Goal: Find specific page/section: Find specific page/section

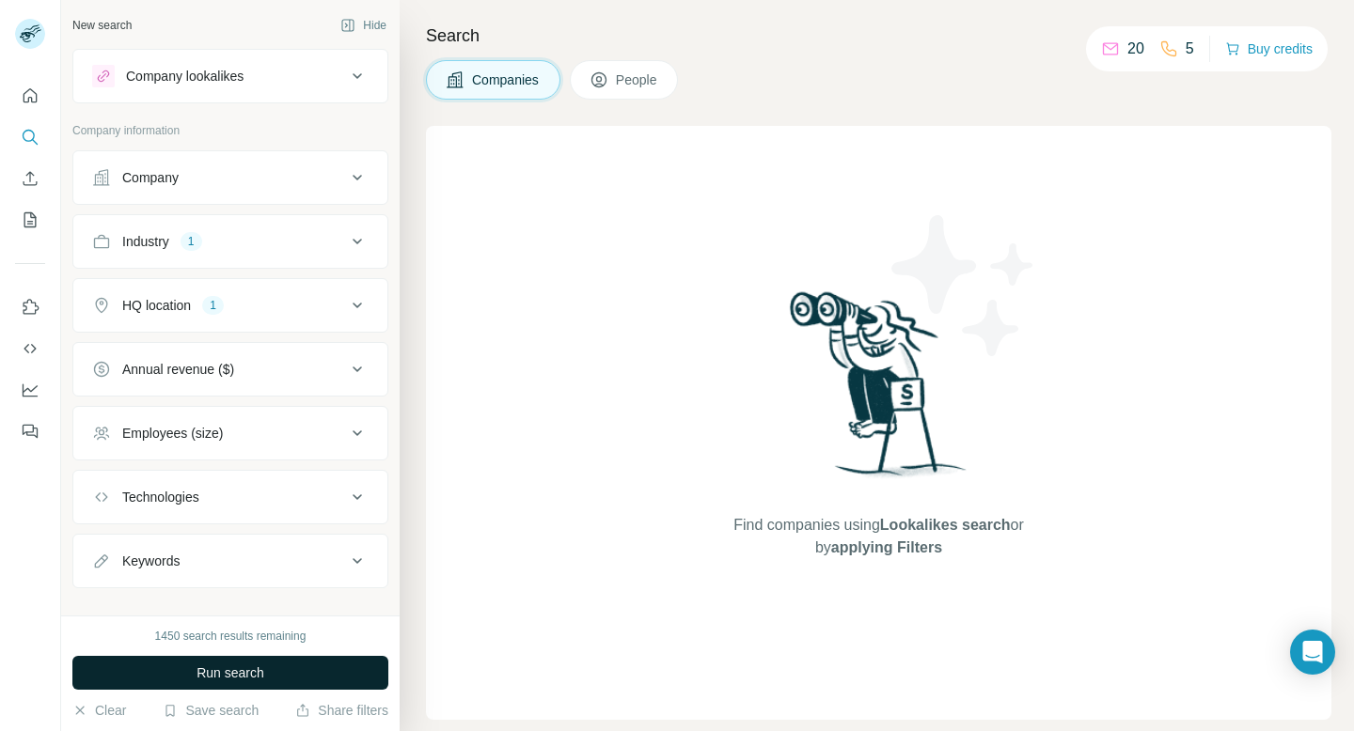
click at [235, 670] on span "Run search" at bounding box center [230, 673] width 68 height 19
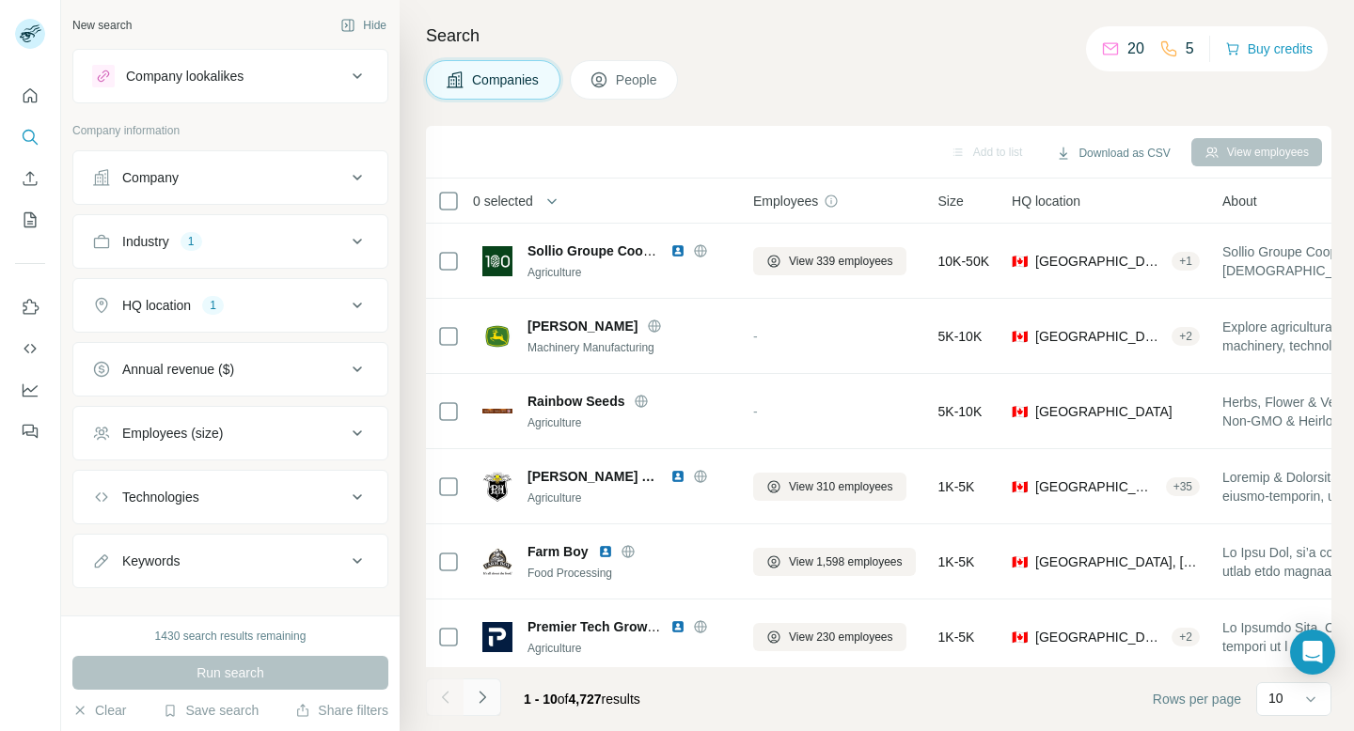
click at [484, 702] on icon "Navigate to next page" at bounding box center [482, 697] width 19 height 19
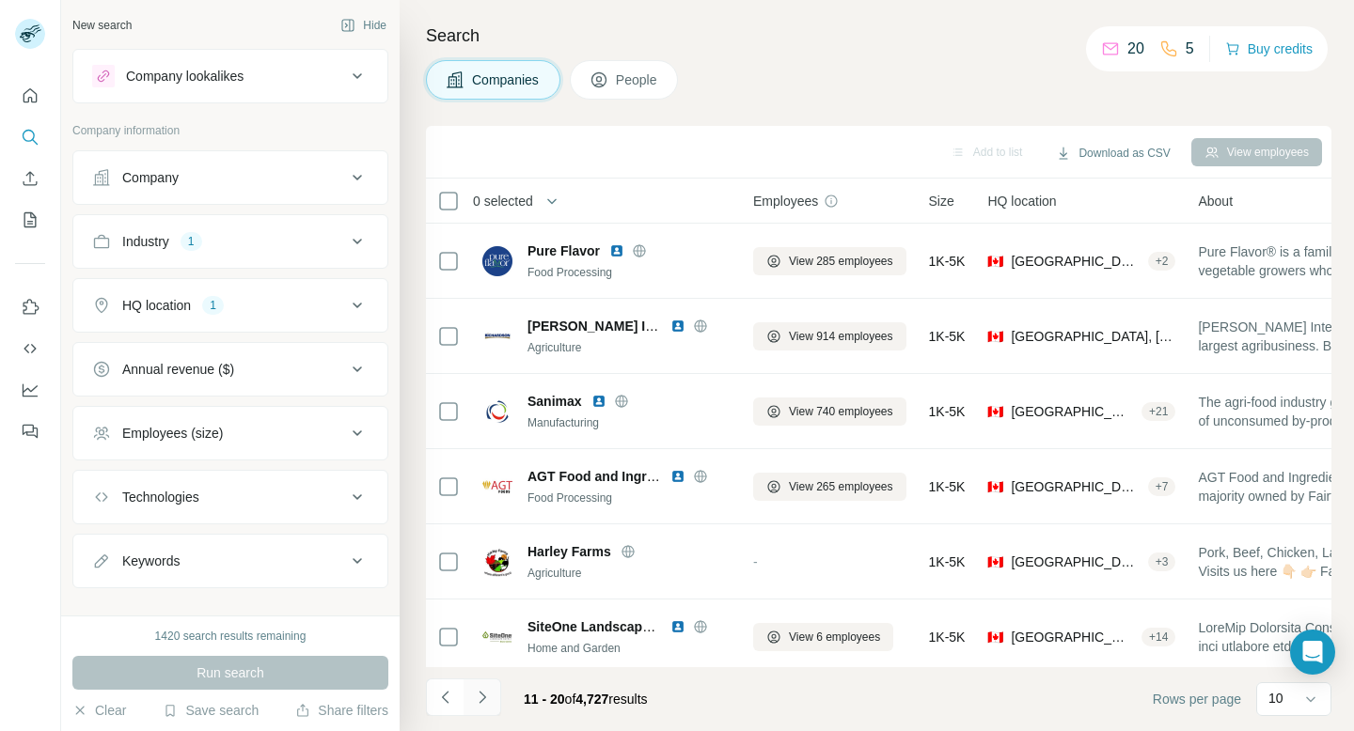
click at [484, 702] on icon "Navigate to next page" at bounding box center [482, 697] width 19 height 19
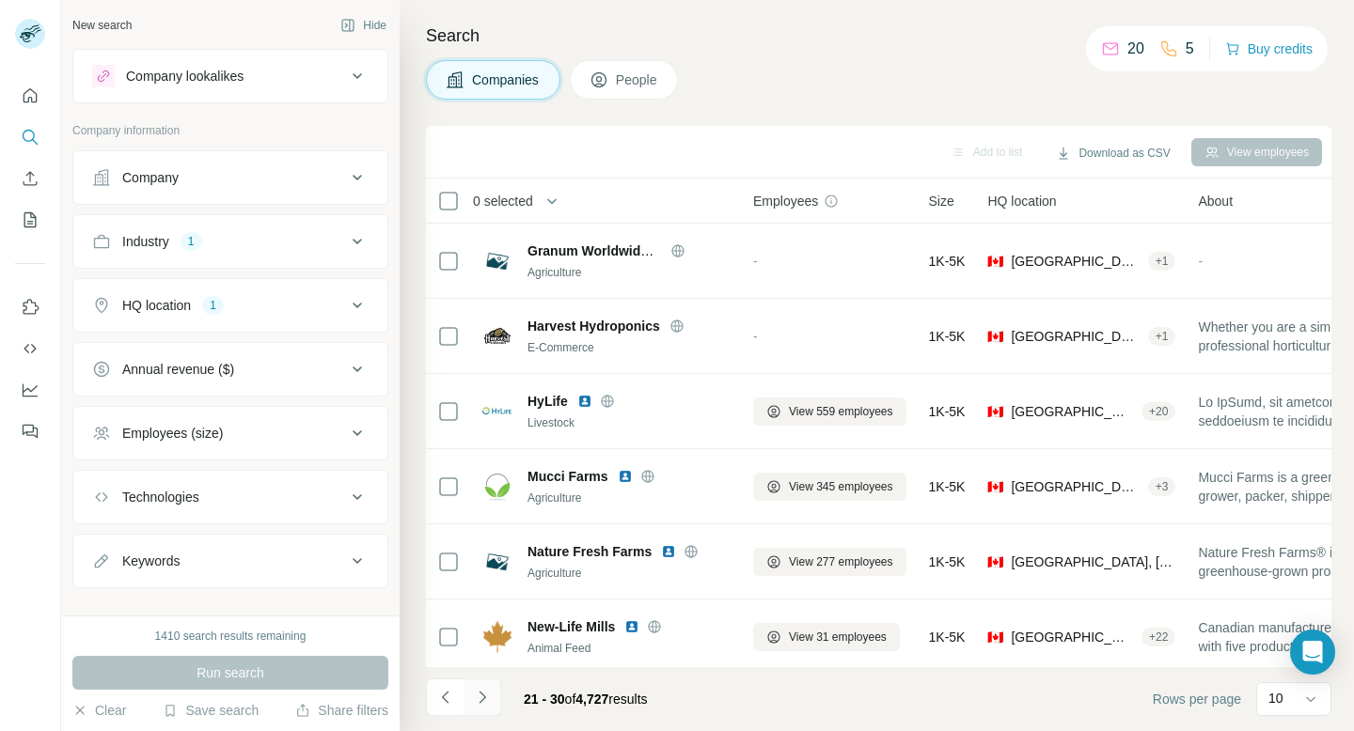
click at [484, 702] on icon "Navigate to next page" at bounding box center [482, 697] width 19 height 19
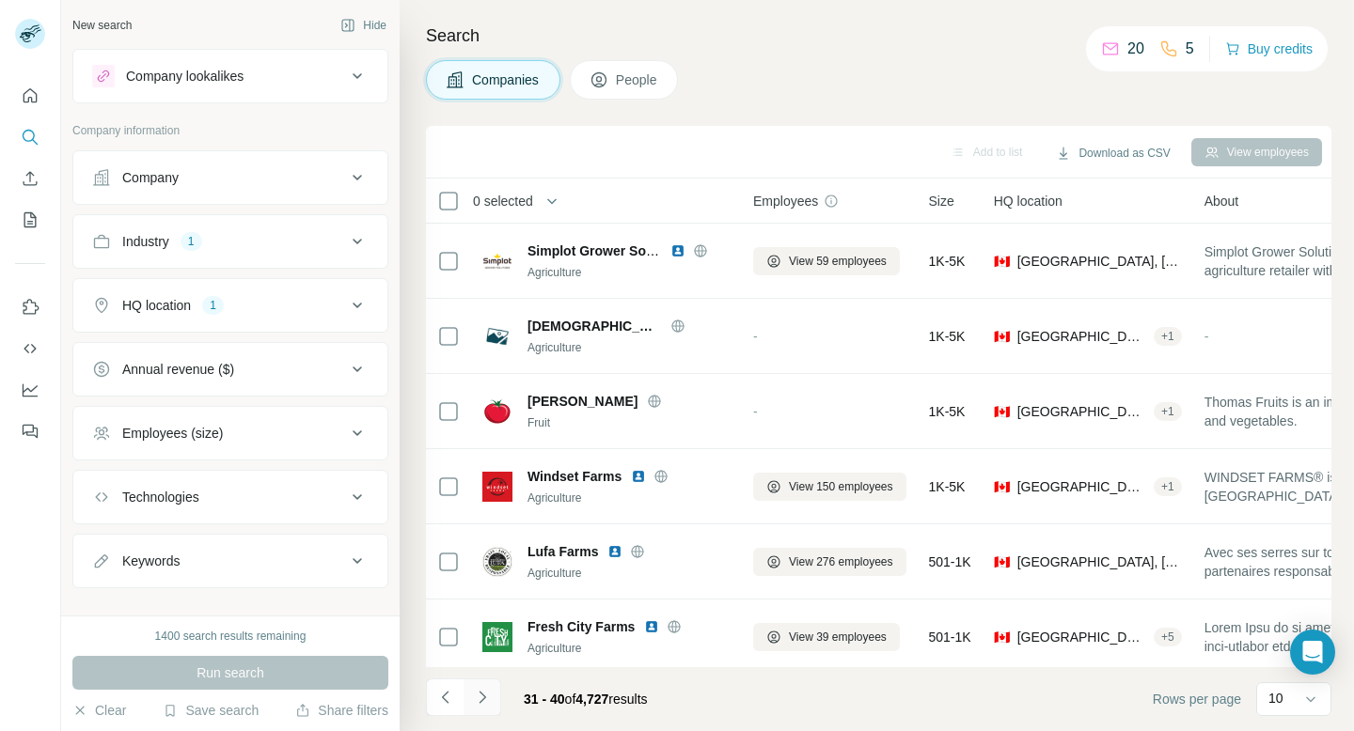
click at [484, 702] on icon "Navigate to next page" at bounding box center [482, 697] width 19 height 19
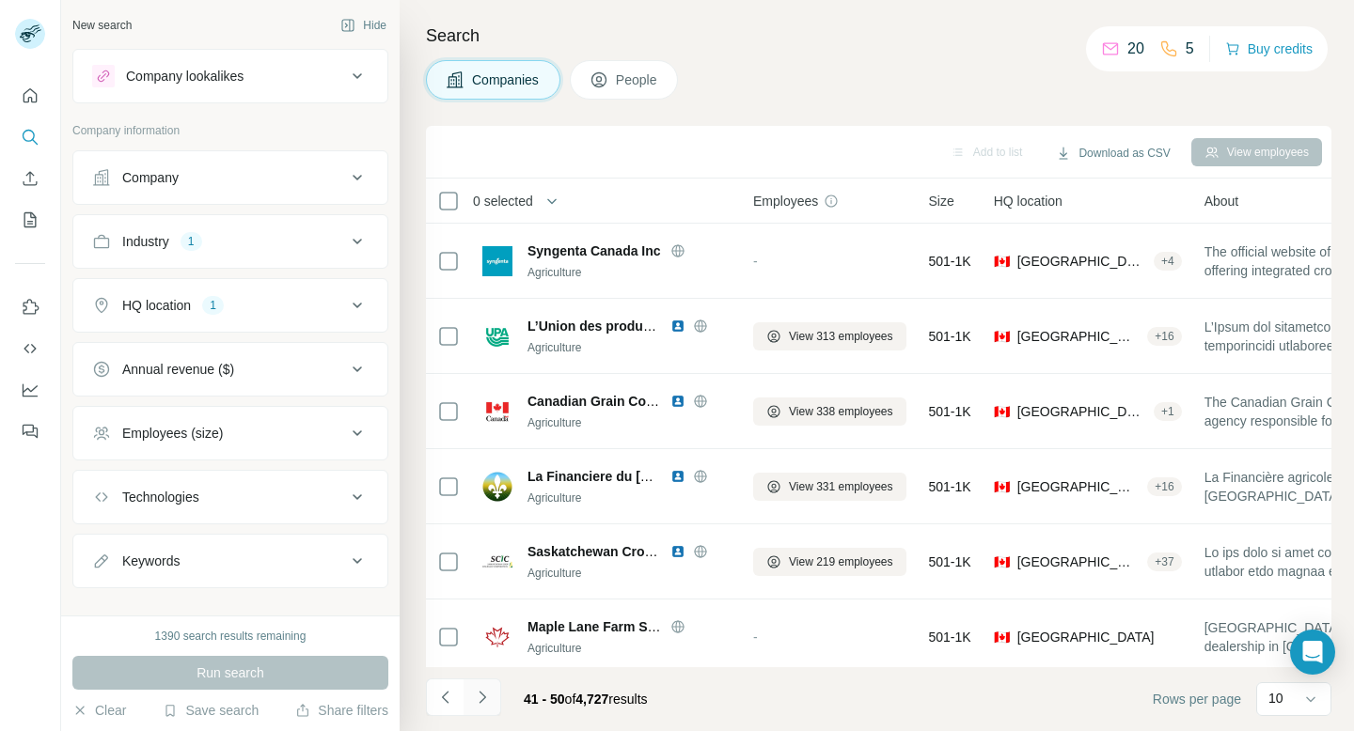
click at [484, 702] on icon "Navigate to next page" at bounding box center [482, 697] width 19 height 19
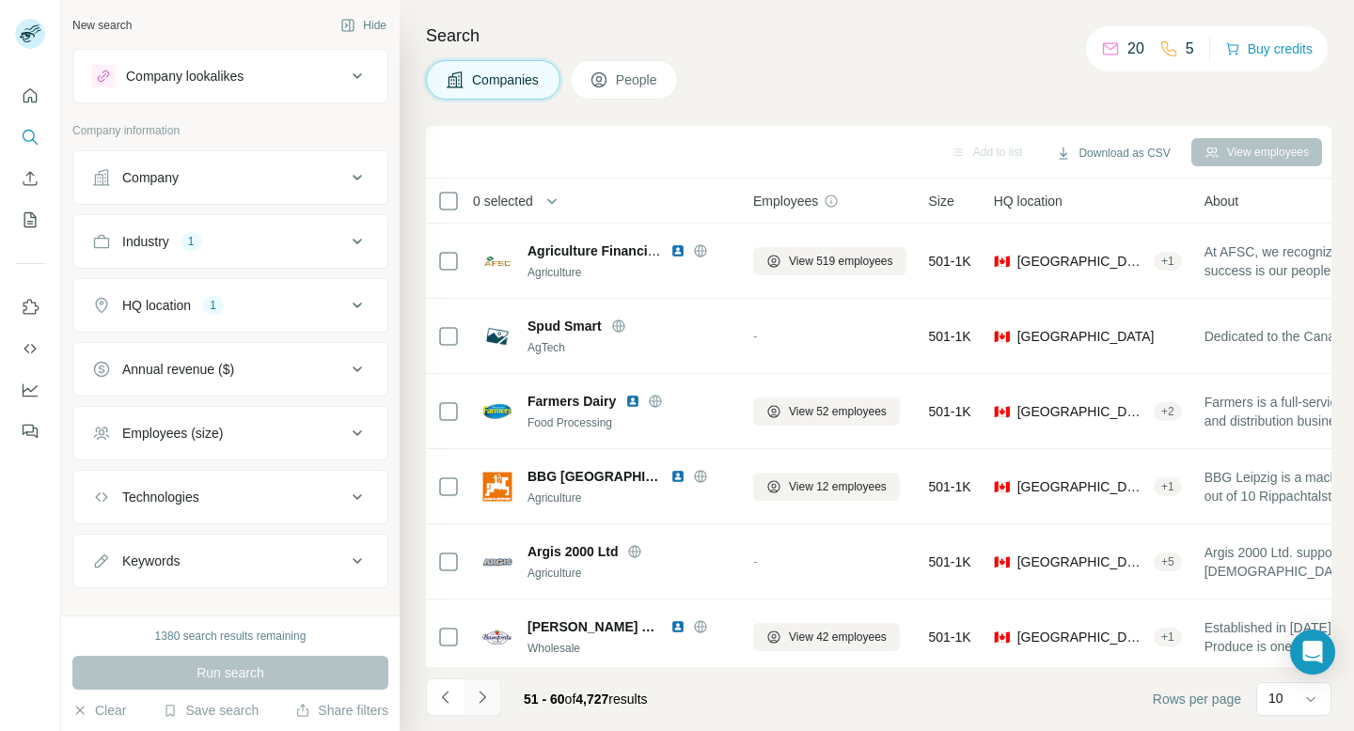
click at [484, 702] on icon "Navigate to next page" at bounding box center [482, 697] width 19 height 19
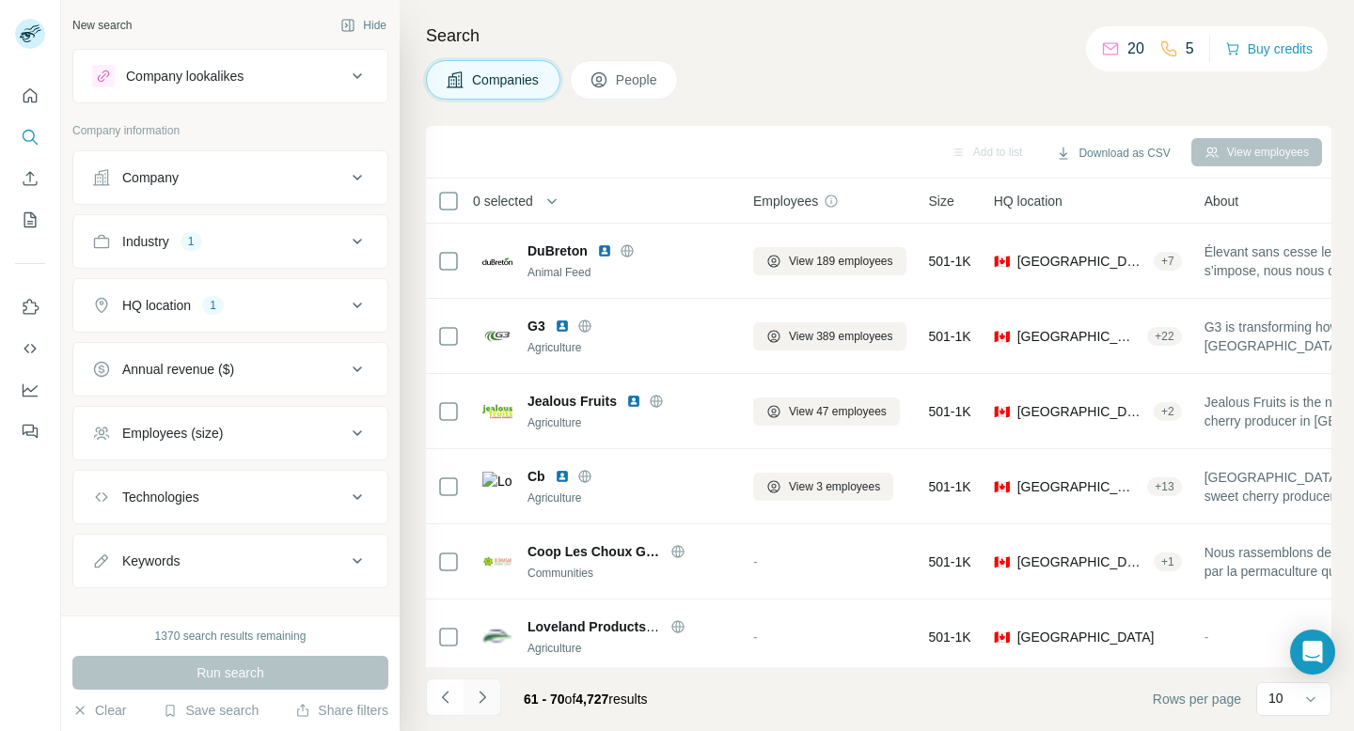
click at [484, 702] on icon "Navigate to next page" at bounding box center [482, 697] width 19 height 19
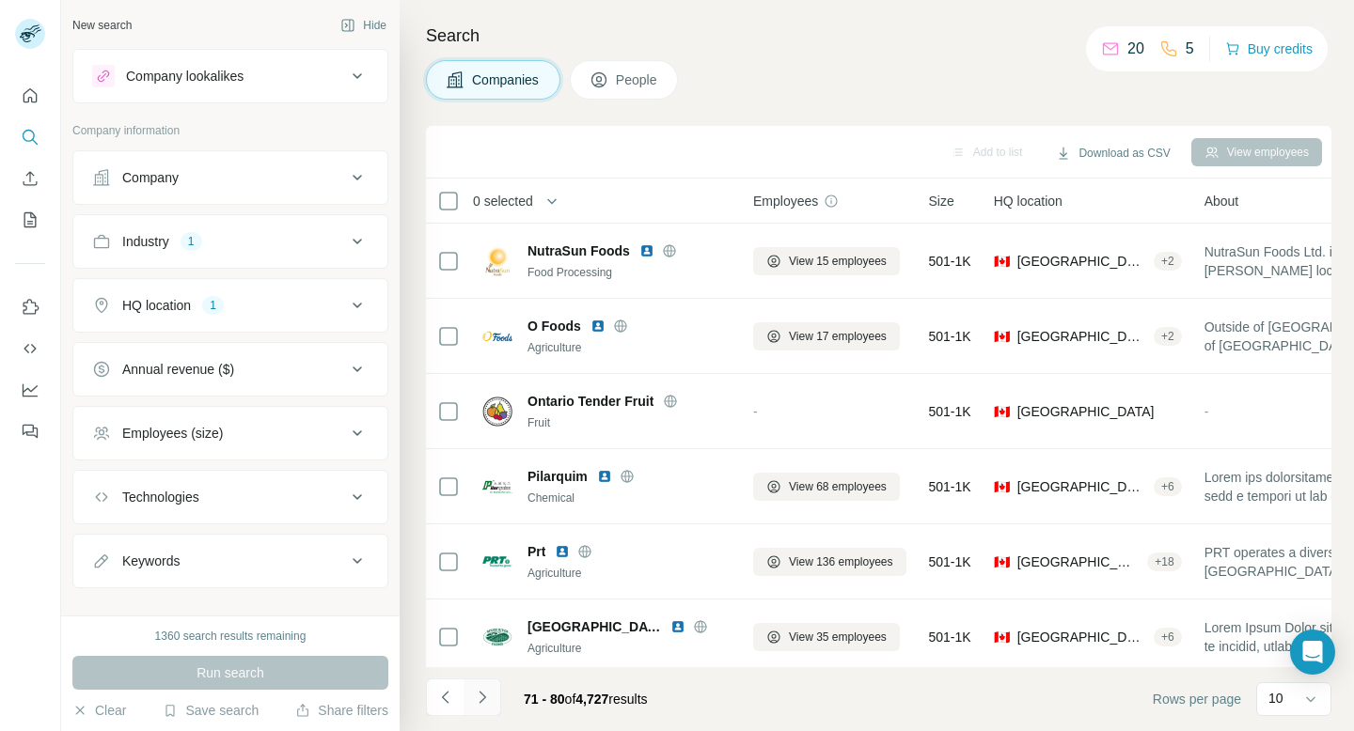
click at [484, 702] on icon "Navigate to next page" at bounding box center [482, 697] width 19 height 19
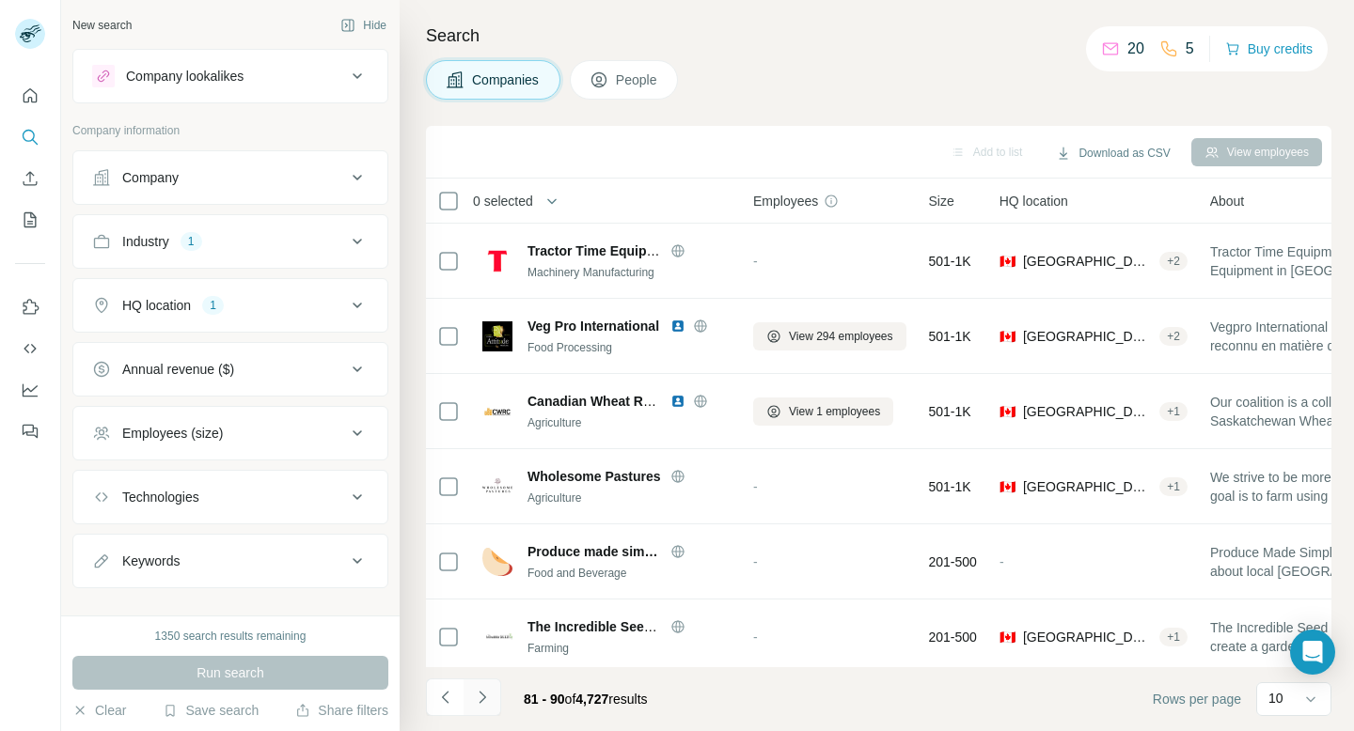
click at [484, 702] on icon "Navigate to next page" at bounding box center [482, 697] width 19 height 19
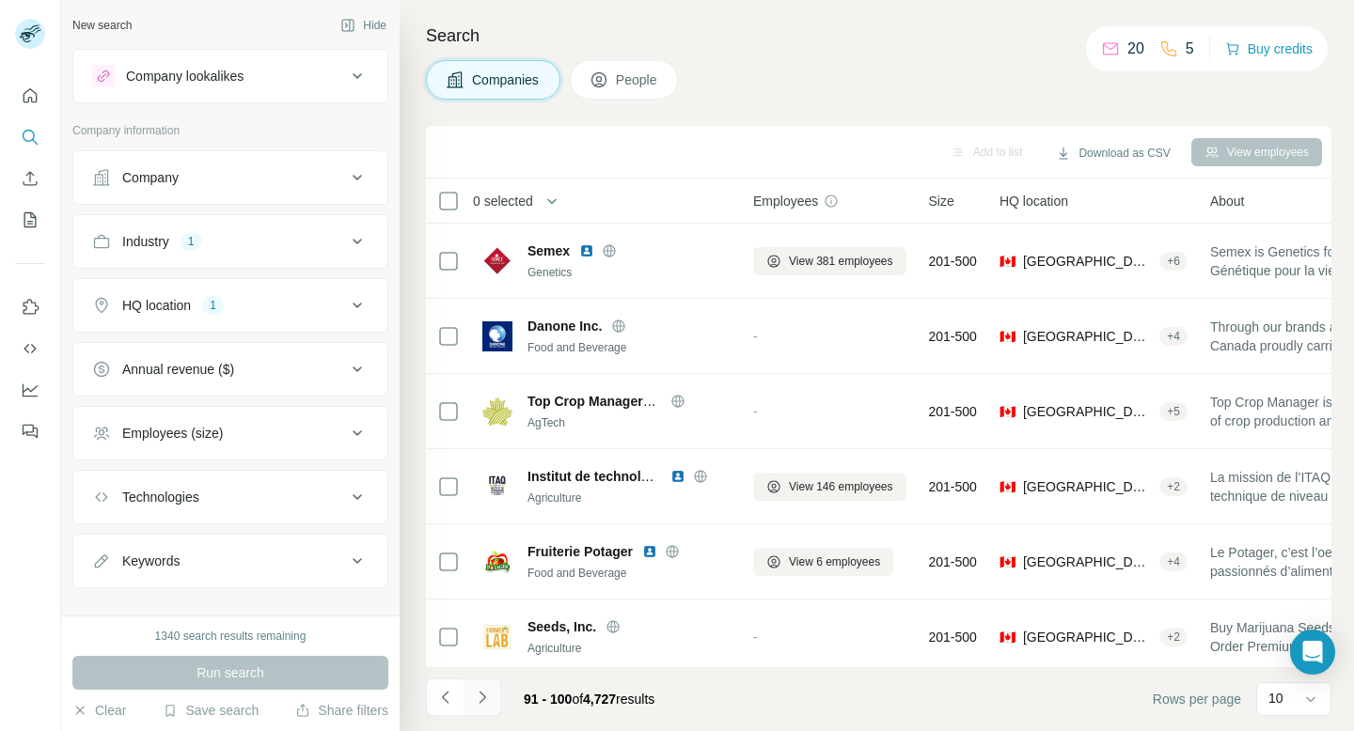
click at [484, 702] on icon "Navigate to next page" at bounding box center [482, 697] width 19 height 19
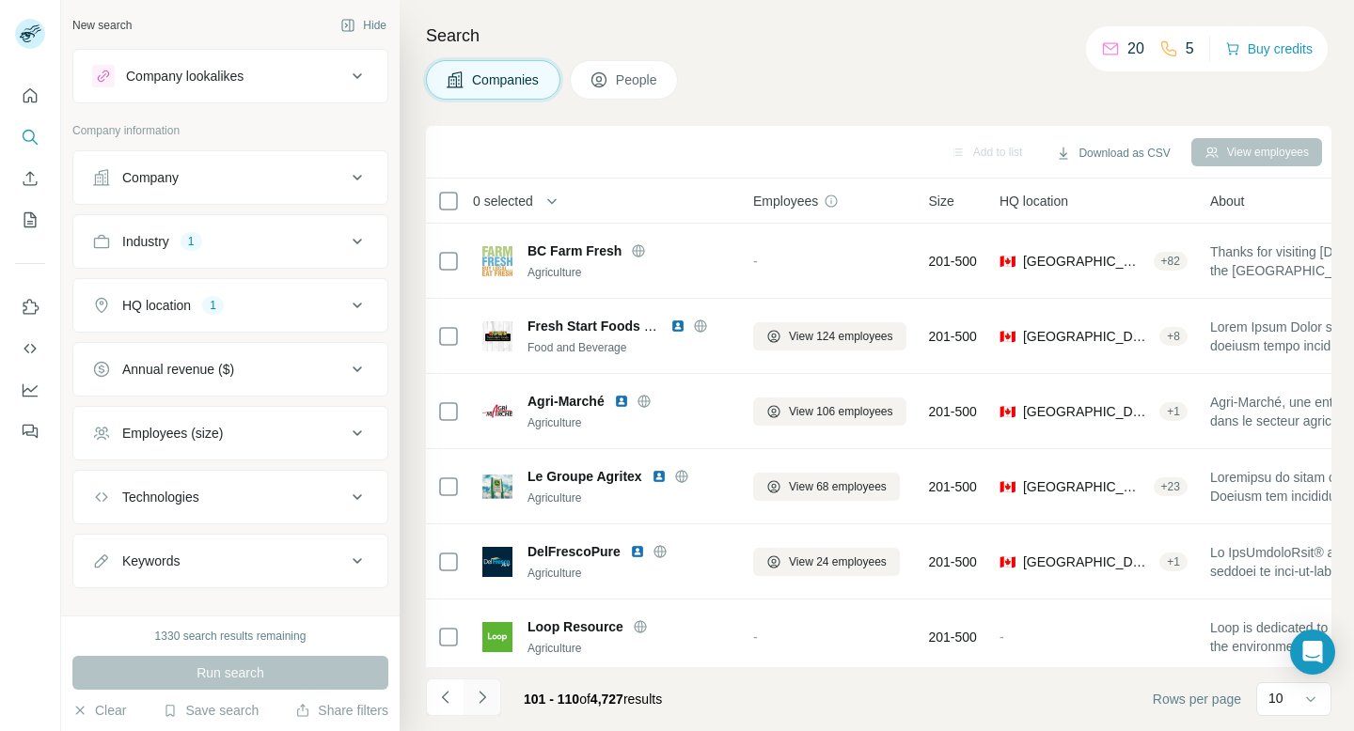
click at [473, 704] on icon "Navigate to next page" at bounding box center [482, 697] width 19 height 19
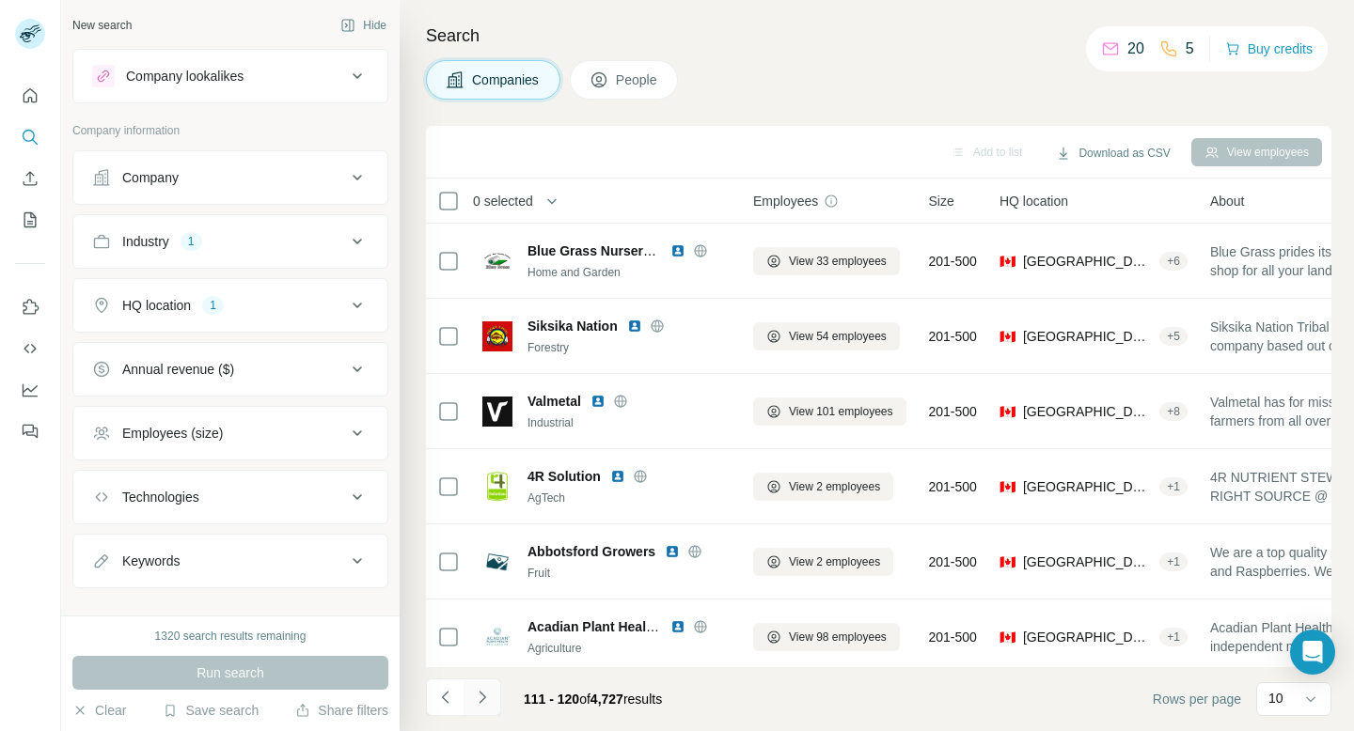
click at [473, 704] on icon "Navigate to next page" at bounding box center [482, 697] width 19 height 19
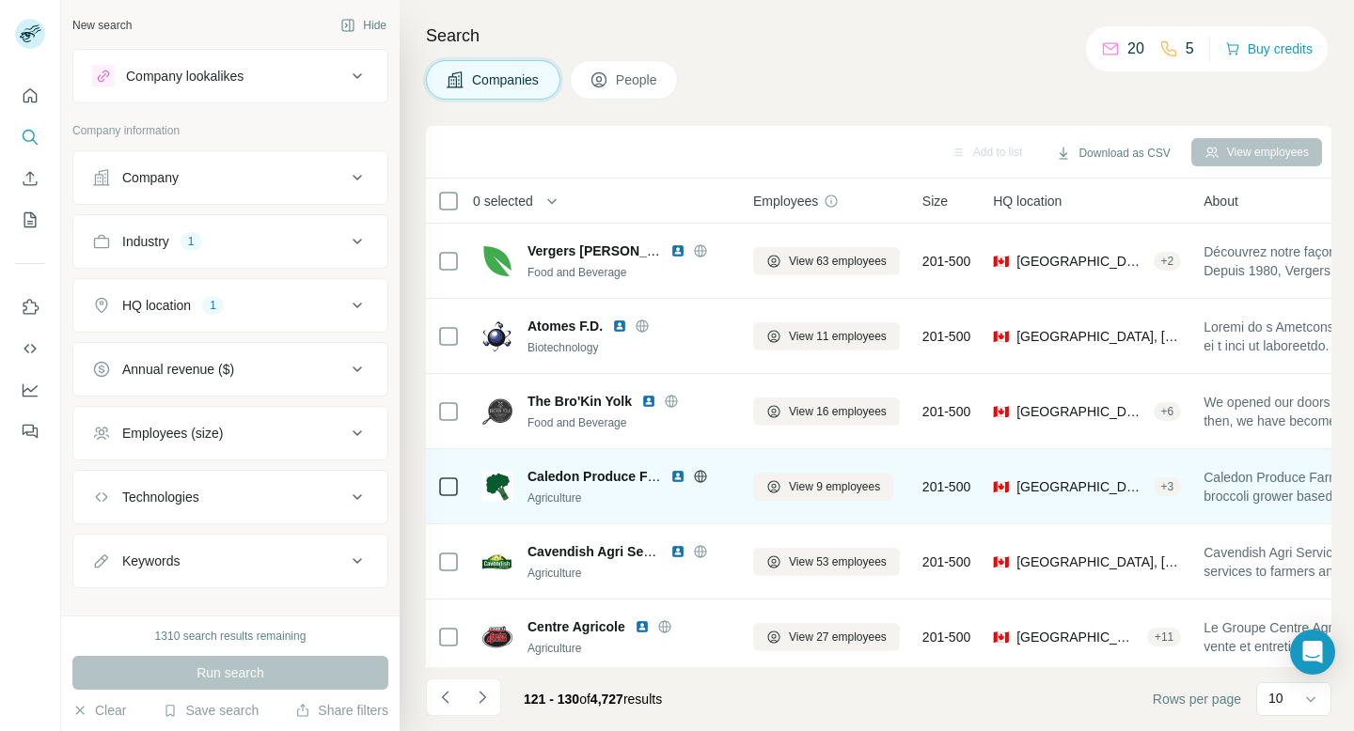
click at [697, 476] on icon at bounding box center [700, 476] width 12 height 1
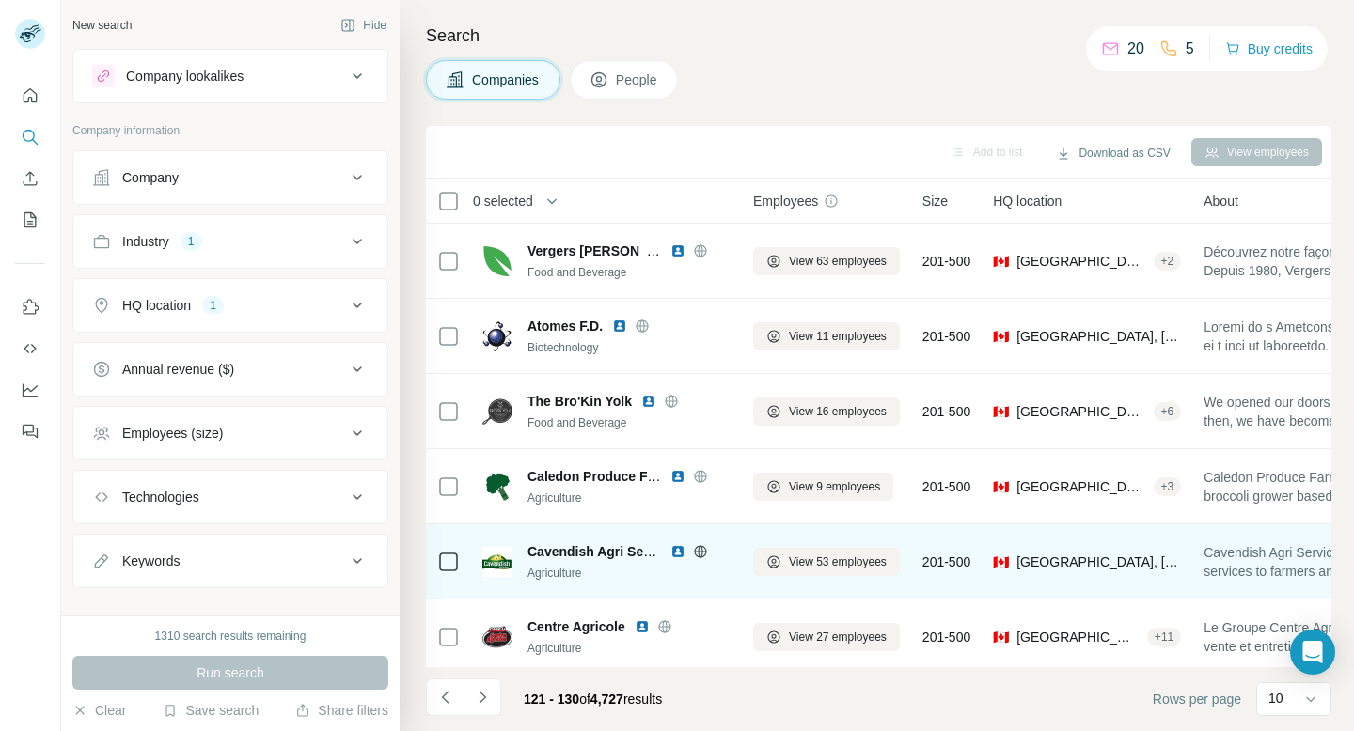
click at [702, 550] on icon at bounding box center [700, 551] width 15 height 15
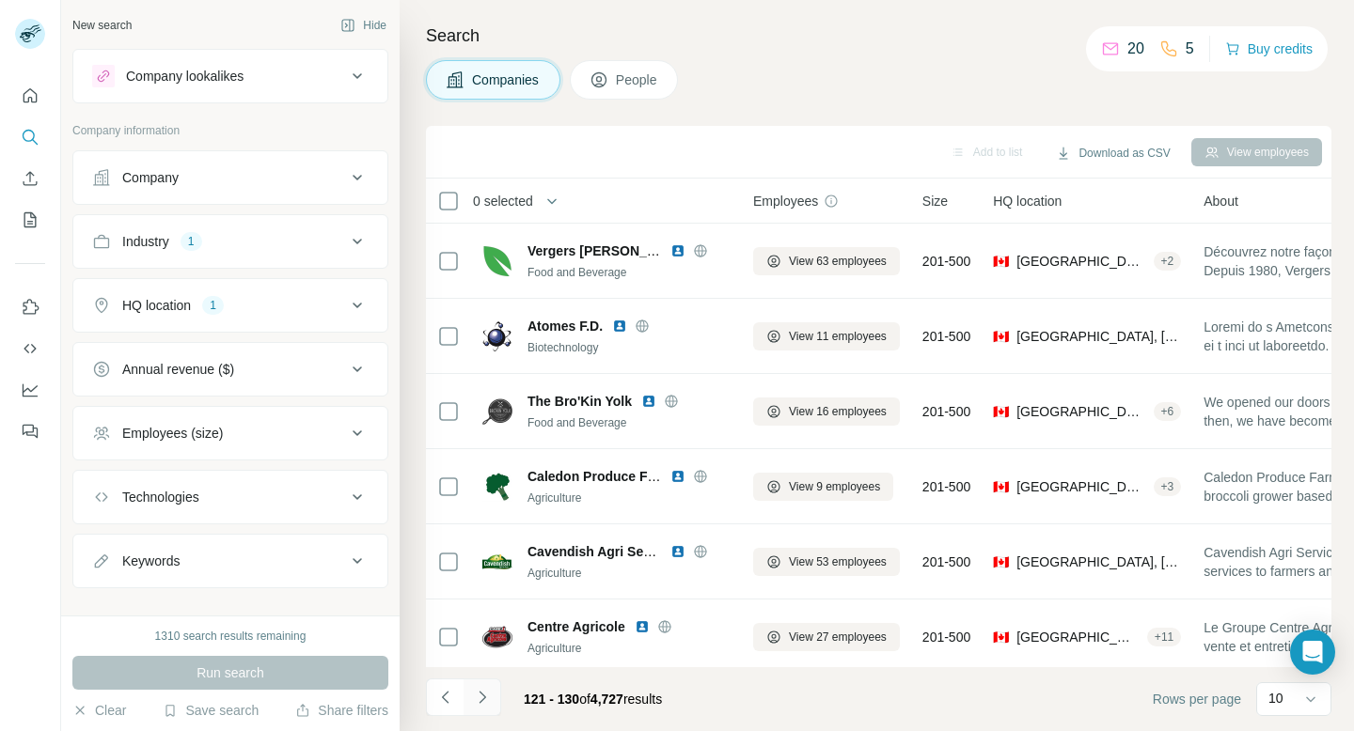
click at [492, 691] on button "Navigate to next page" at bounding box center [482, 698] width 38 height 38
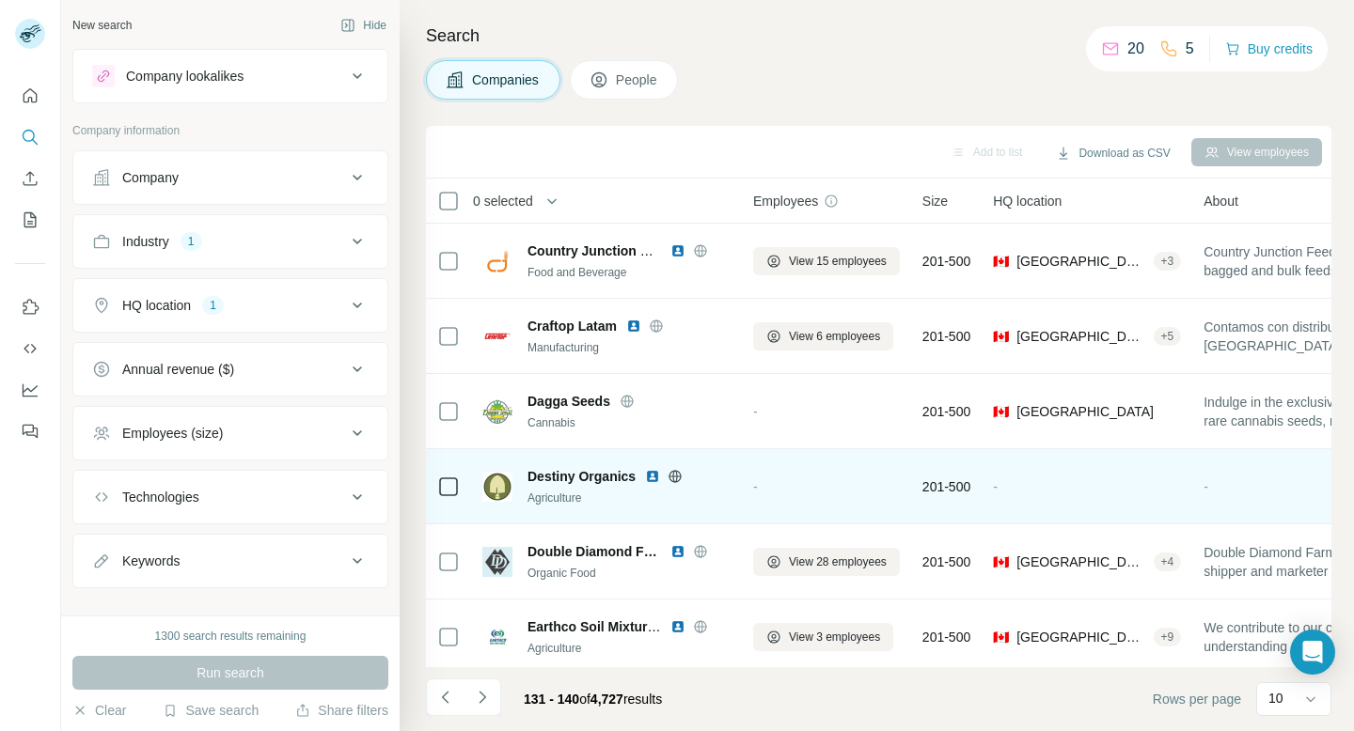
click at [677, 474] on icon at bounding box center [674, 476] width 15 height 15
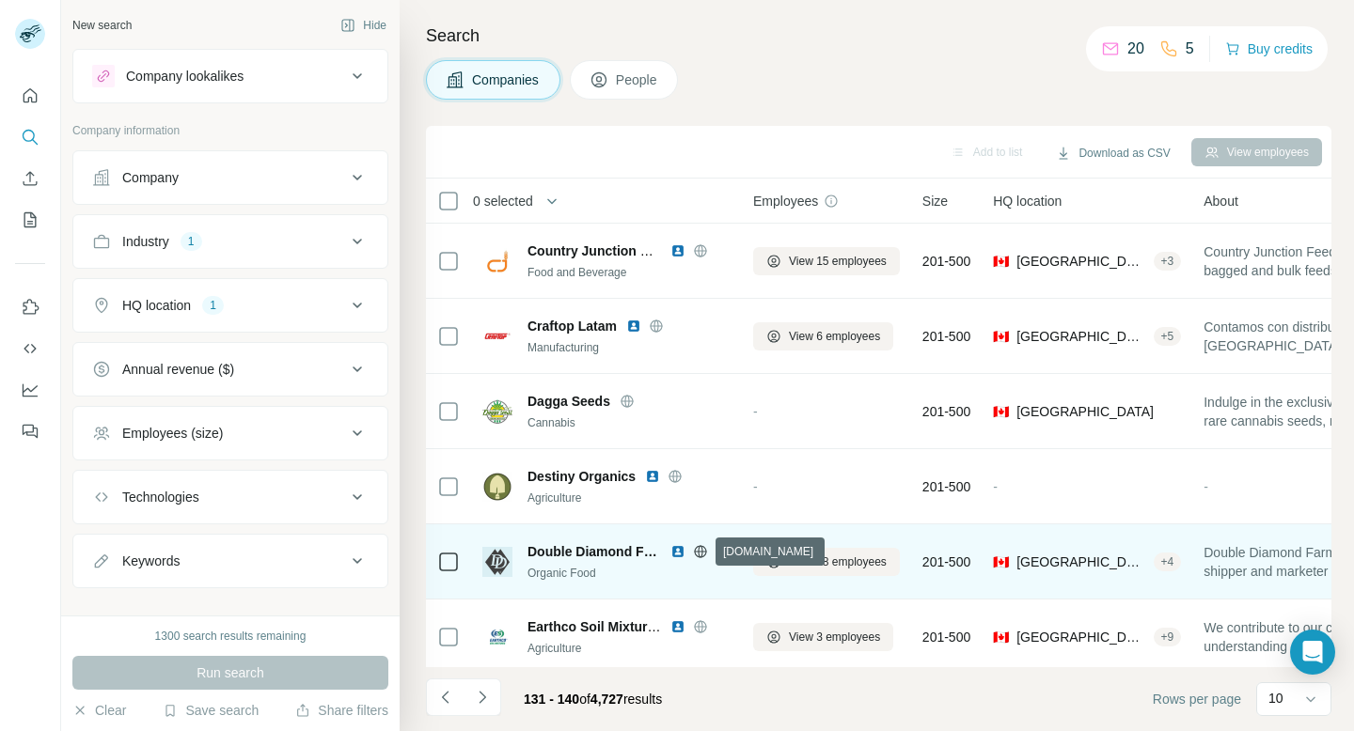
click at [698, 552] on icon at bounding box center [700, 551] width 15 height 15
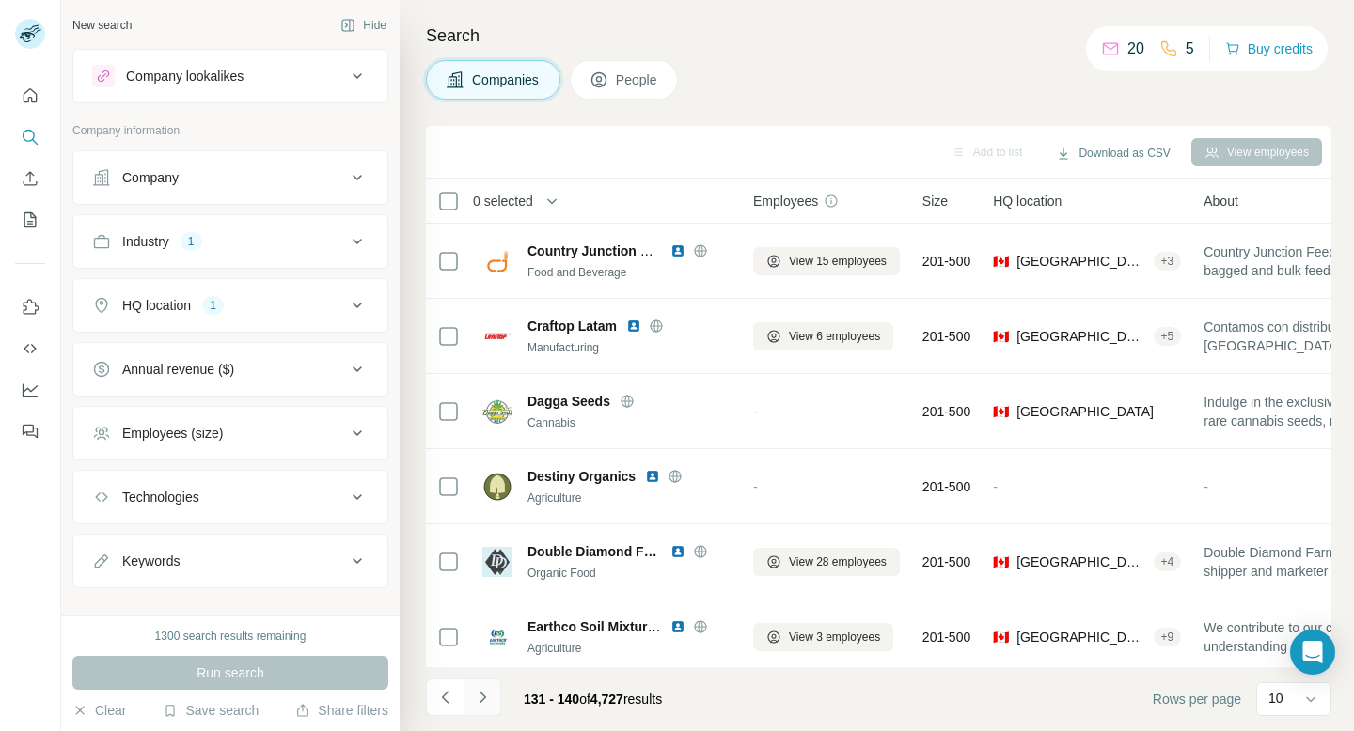
click at [483, 688] on icon "Navigate to next page" at bounding box center [482, 697] width 19 height 19
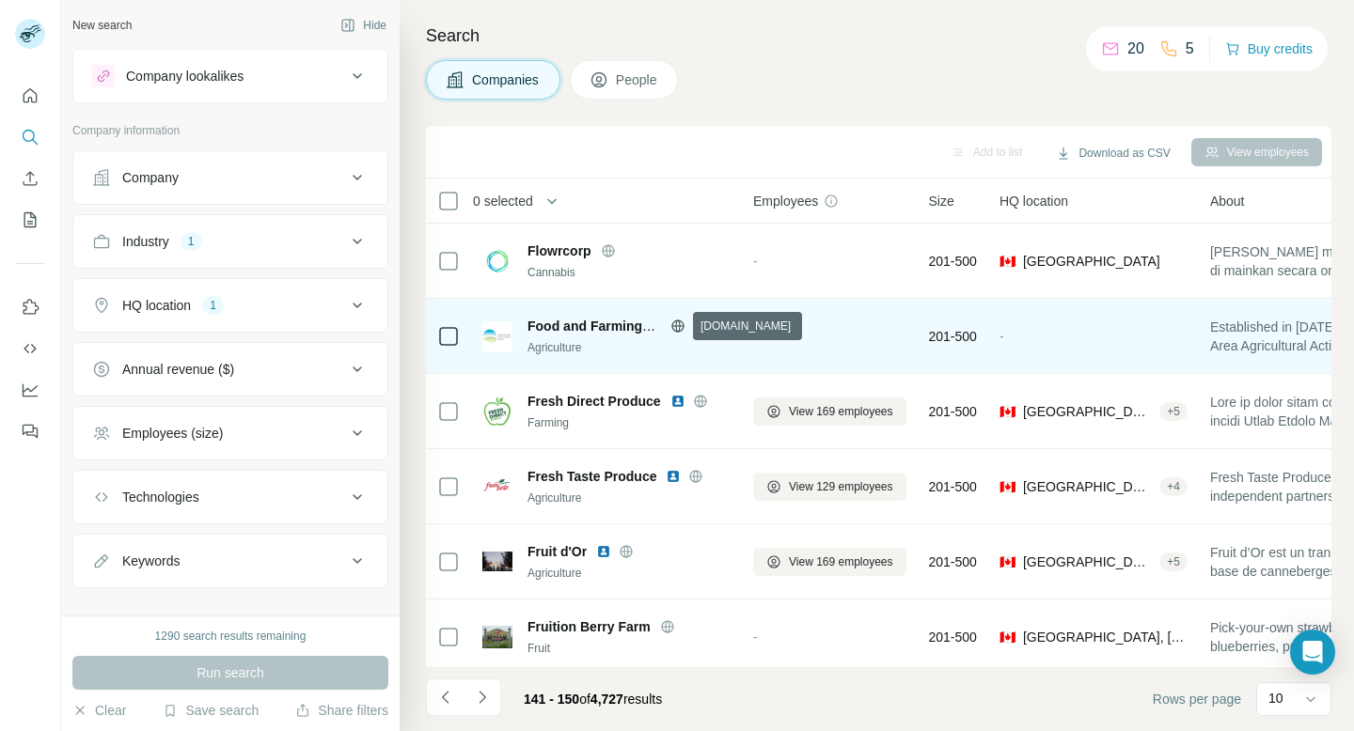
click at [679, 319] on icon at bounding box center [677, 326] width 15 height 15
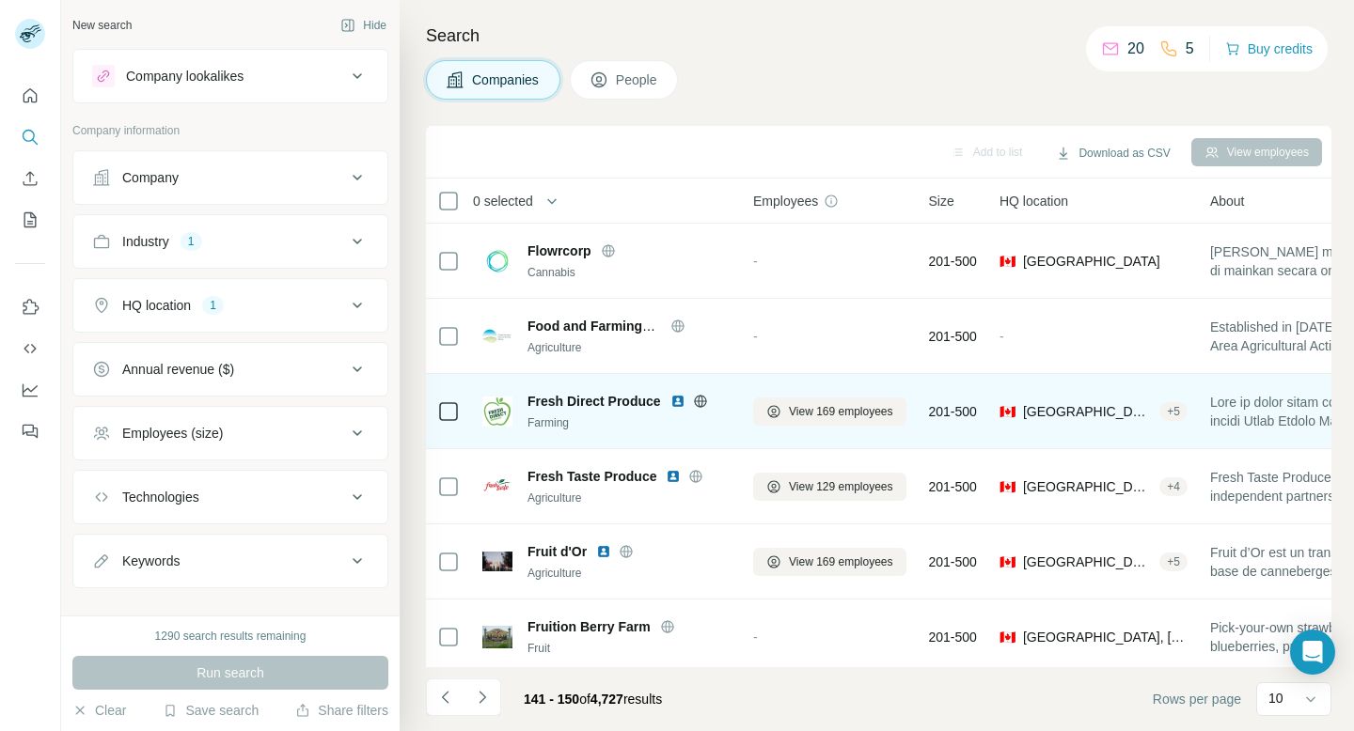
click at [696, 398] on icon at bounding box center [700, 401] width 15 height 15
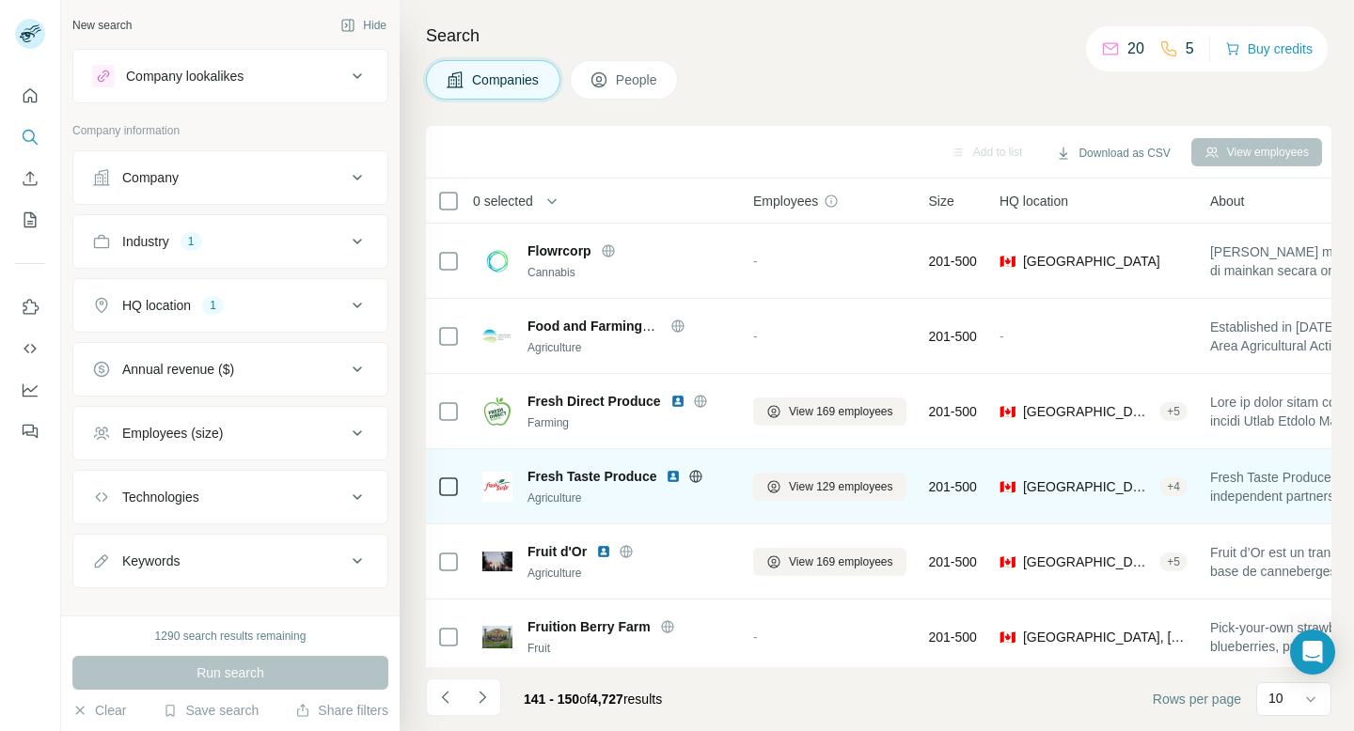
click at [696, 477] on icon at bounding box center [695, 476] width 15 height 15
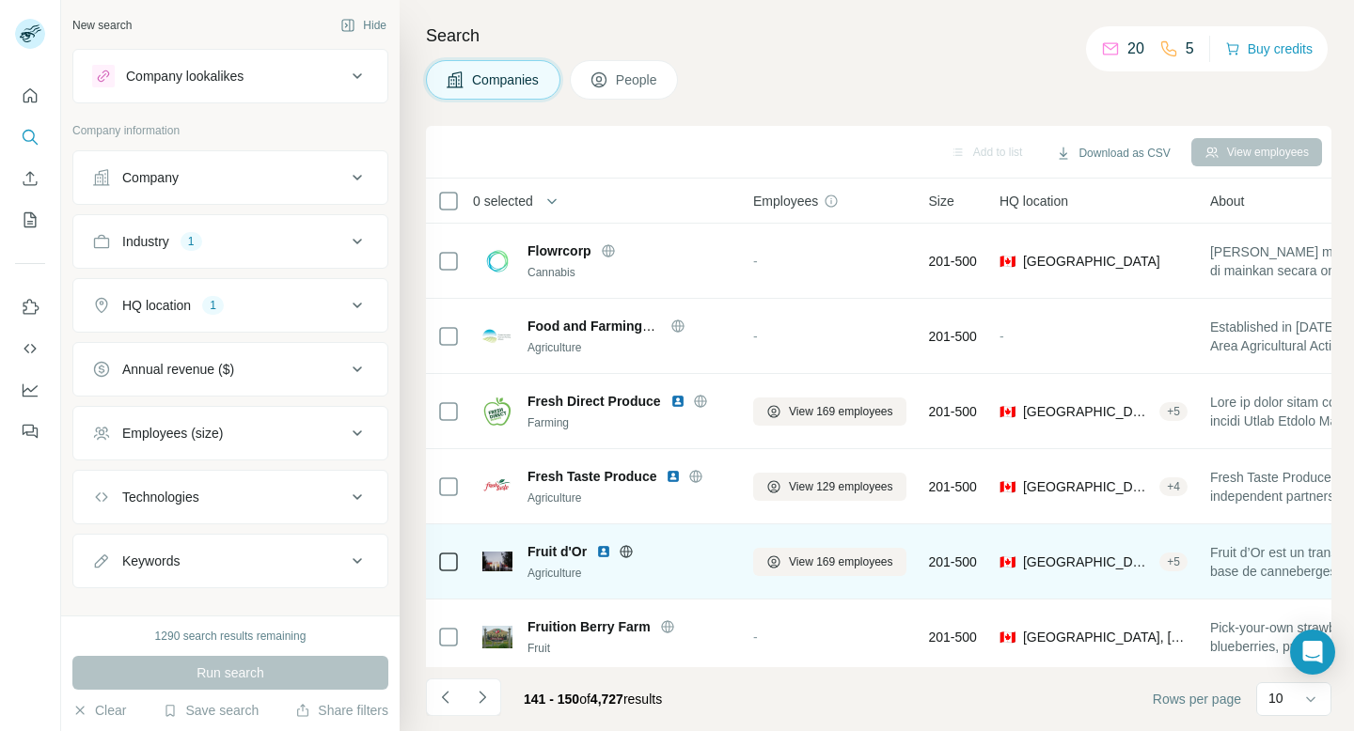
click at [626, 549] on icon at bounding box center [625, 551] width 15 height 15
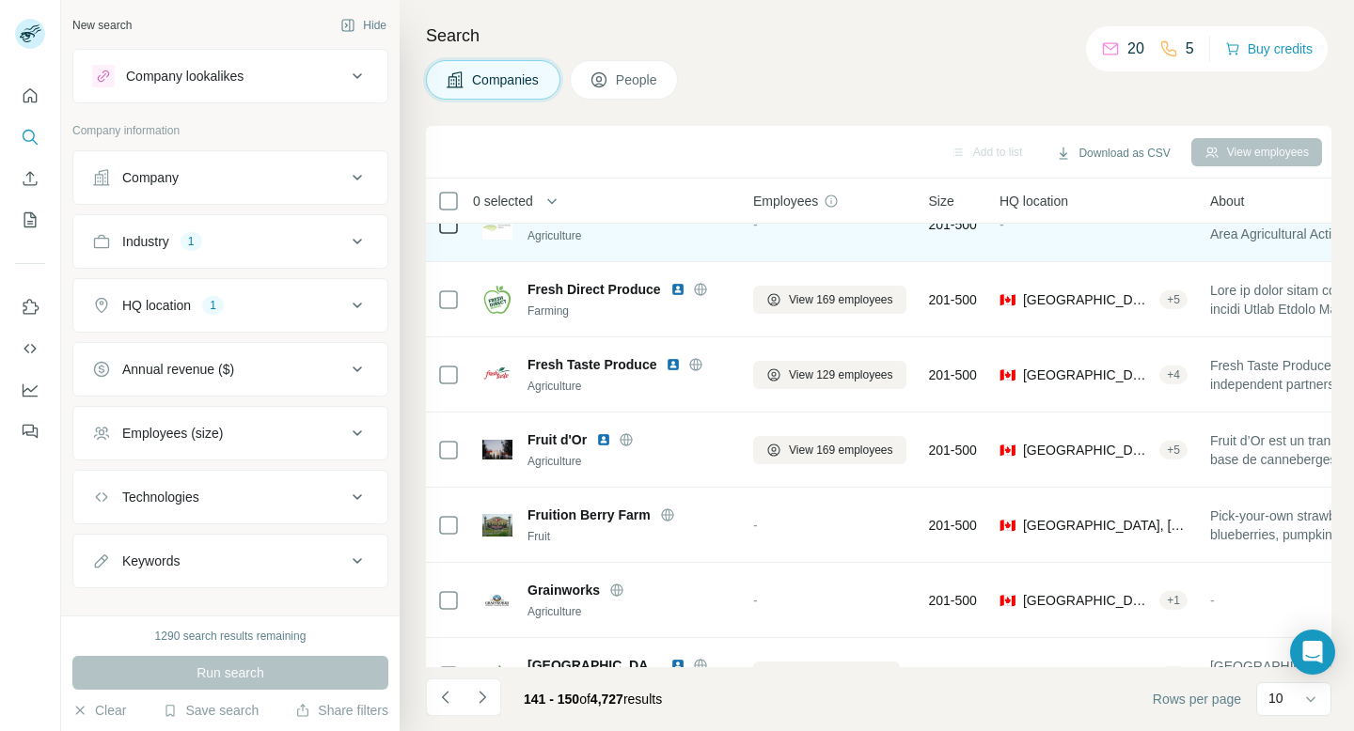
scroll to position [133, 0]
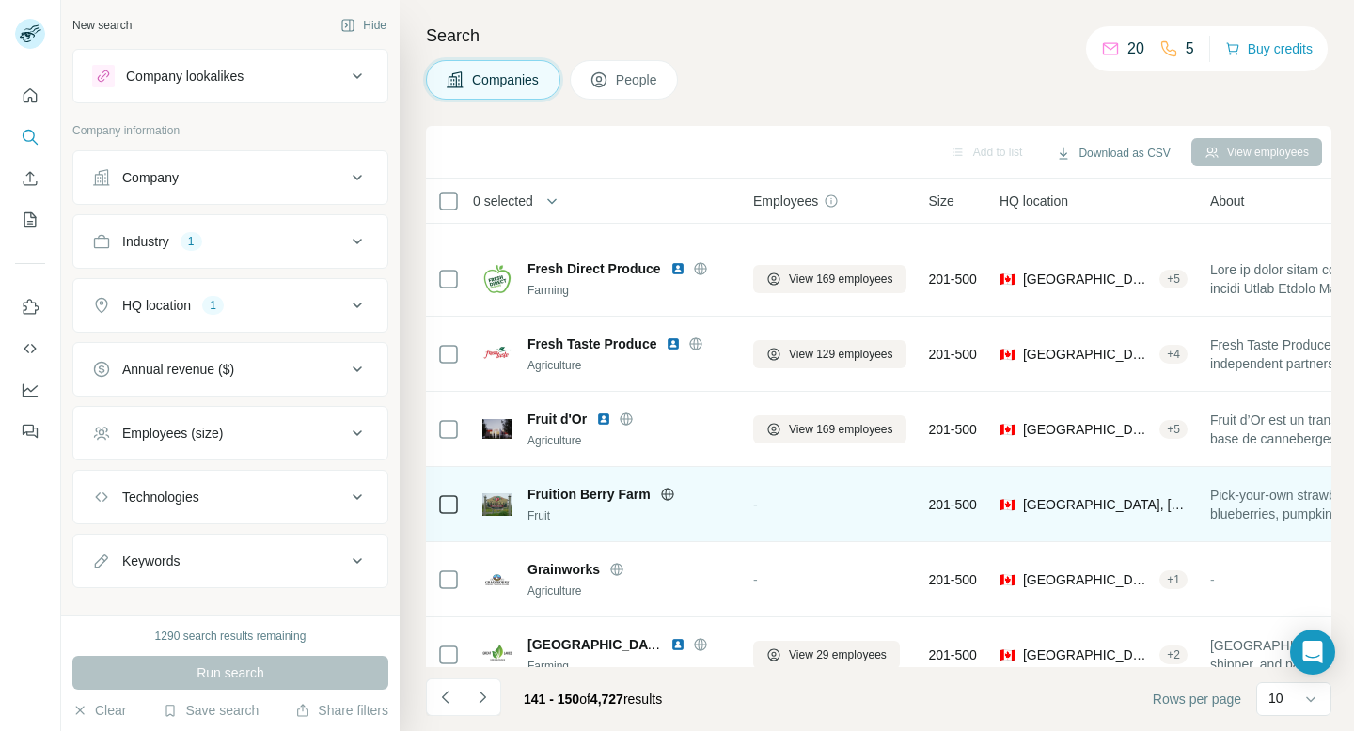
click at [665, 494] on icon at bounding box center [667, 494] width 15 height 15
